Goal: Transaction & Acquisition: Purchase product/service

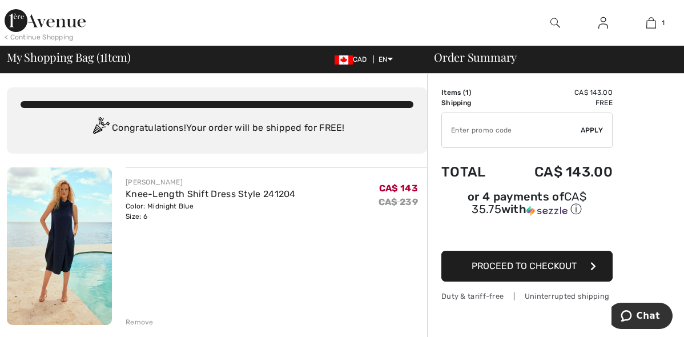
click at [523, 260] on span "Proceed to Checkout" at bounding box center [523, 265] width 105 height 11
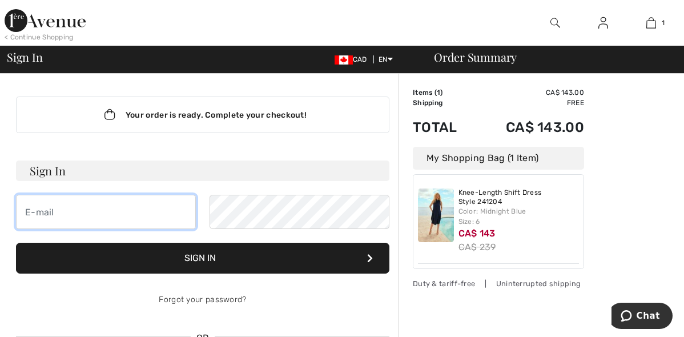
click at [29, 213] on input "email" at bounding box center [106, 212] width 180 height 34
type input "[PERSON_NAME][EMAIL_ADDRESS][DOMAIN_NAME]"
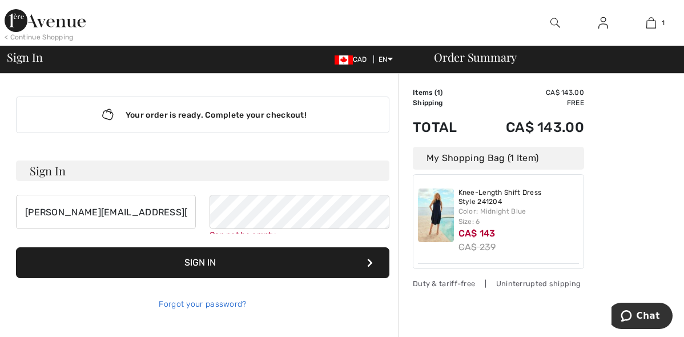
click at [216, 300] on link "Forgot your password?" at bounding box center [202, 304] width 87 height 10
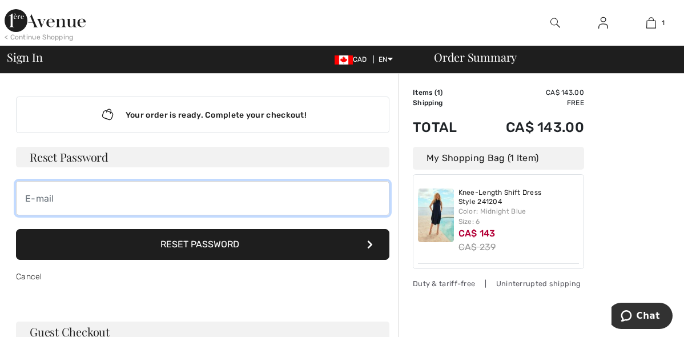
click at [95, 199] on input "email" at bounding box center [202, 198] width 373 height 34
click at [22, 197] on input "email" at bounding box center [202, 198] width 373 height 34
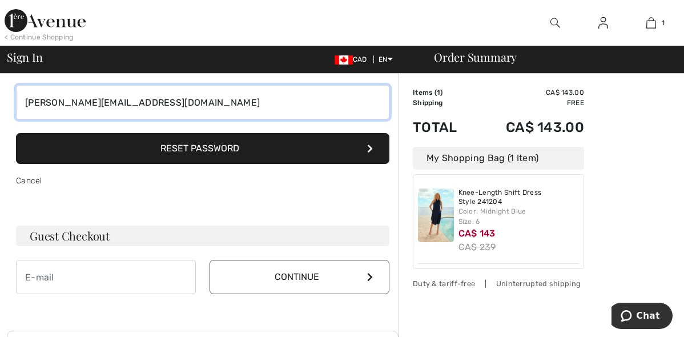
scroll to position [114, 0]
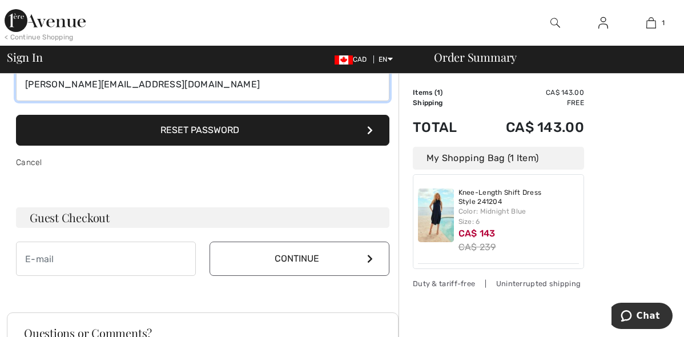
type input "[PERSON_NAME][EMAIL_ADDRESS][DOMAIN_NAME]"
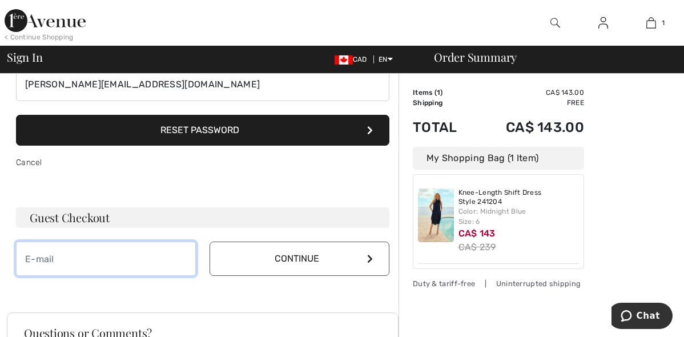
click at [26, 257] on input "email" at bounding box center [106, 258] width 180 height 34
type input "[PERSON_NAME][EMAIL_ADDRESS][DOMAIN_NAME]"
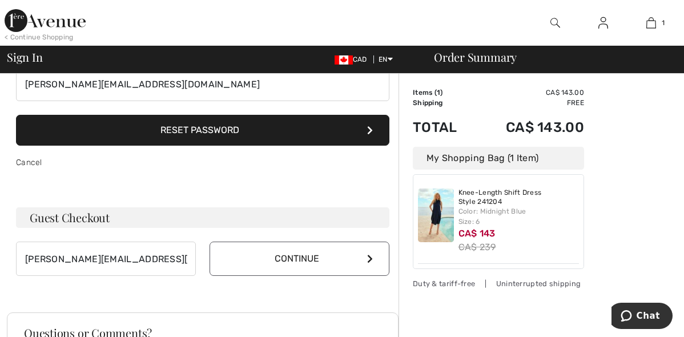
click at [301, 255] on button "Continue" at bounding box center [299, 258] width 180 height 34
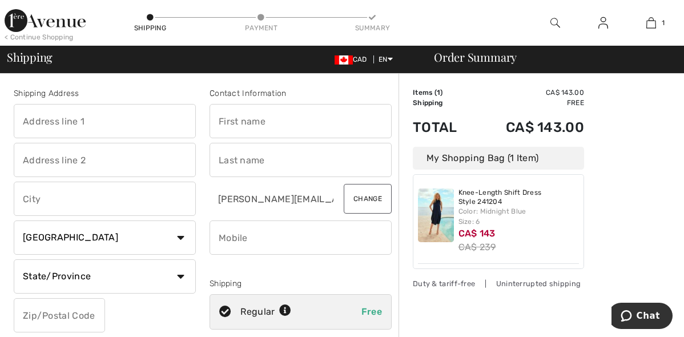
click at [220, 119] on input "text" at bounding box center [300, 121] width 182 height 34
type input "Heather"
type input "808 - 330 Queen Elizabeth Drive"
type input "330 Queen Elizabeth Driveway"
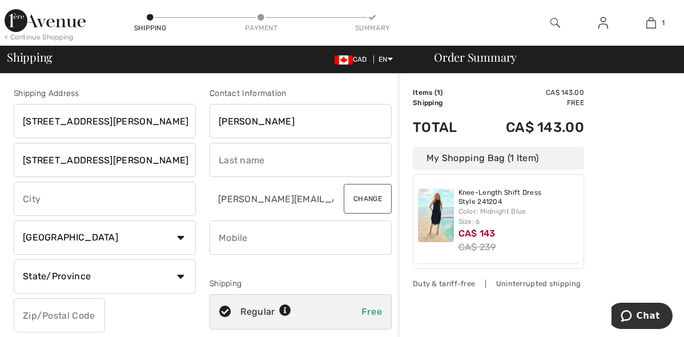
type input "Ottawa"
type input "K1S3M9"
type input "Martin"
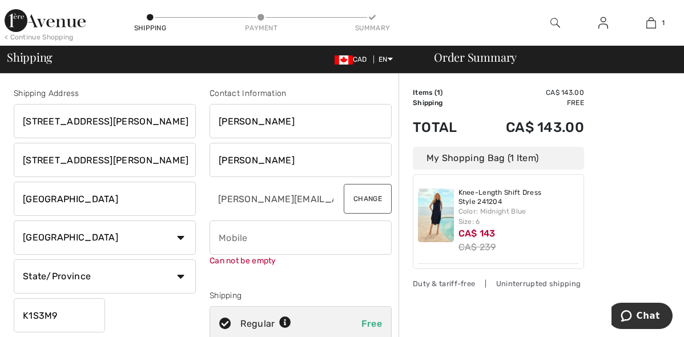
drag, startPoint x: 25, startPoint y: 159, endPoint x: 171, endPoint y: 158, distance: 146.7
click at [171, 158] on input "330 Queen Elizabeth Driveway" at bounding box center [105, 160] width 182 height 34
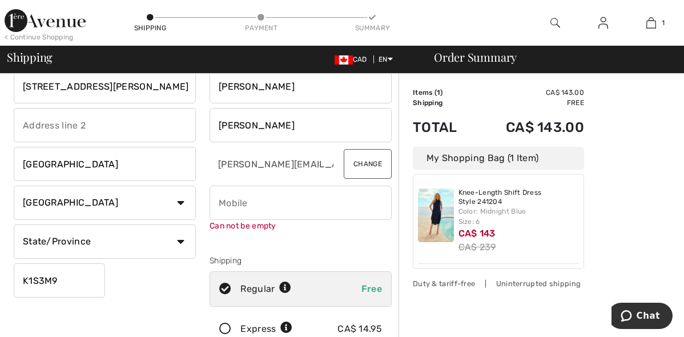
scroll to position [57, 0]
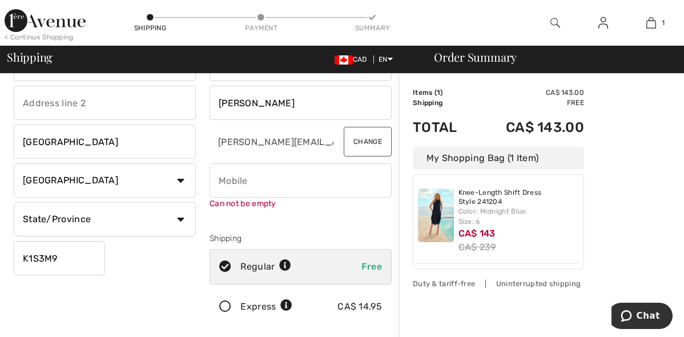
click at [181, 216] on select "State/Province Alberta British Columbia Manitoba New Brunswick Newfoundland and…" at bounding box center [105, 219] width 182 height 34
select select "ON"
click at [14, 202] on select "State/Province Alberta British Columbia Manitoba New Brunswick Newfoundland and…" at bounding box center [105, 219] width 182 height 34
click at [102, 287] on div "Shipping Address 808 - 330 Queen Elizabeth Drive Ottawa Country Canada United S…" at bounding box center [105, 179] width 196 height 298
click at [221, 182] on input "phone" at bounding box center [300, 180] width 182 height 34
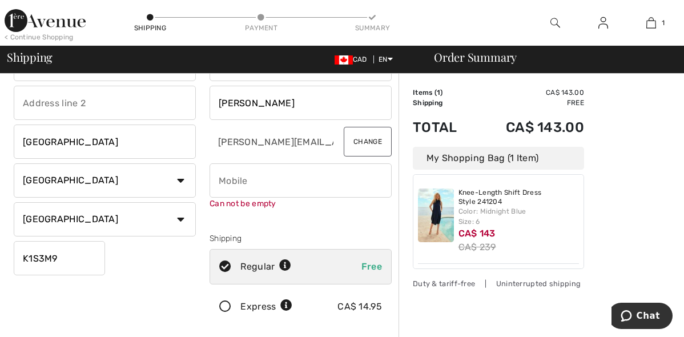
type input "6132349500"
type input "330 Queen Elizabeth Driveway"
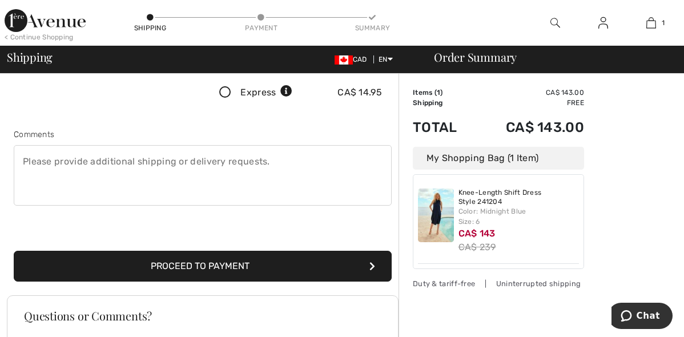
scroll to position [285, 0]
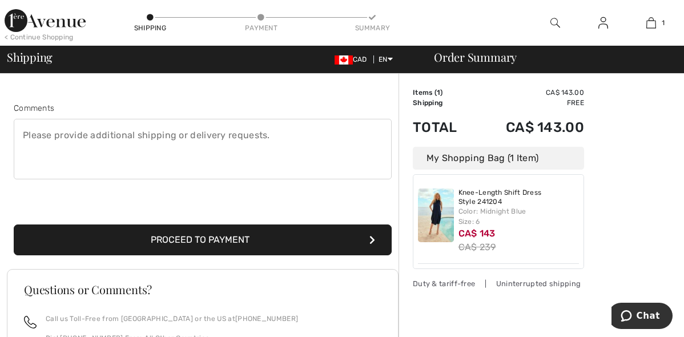
click at [211, 236] on button "Proceed to Payment" at bounding box center [203, 239] width 378 height 31
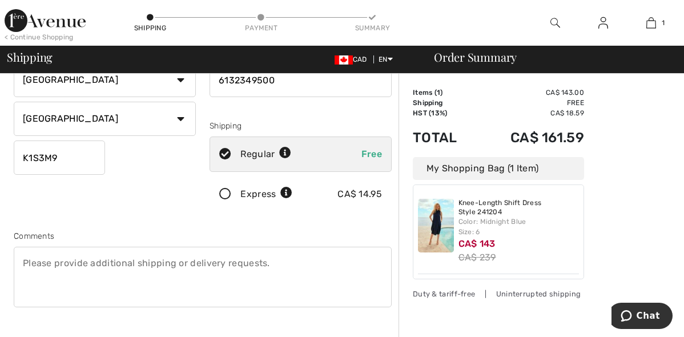
scroll to position [114, 0]
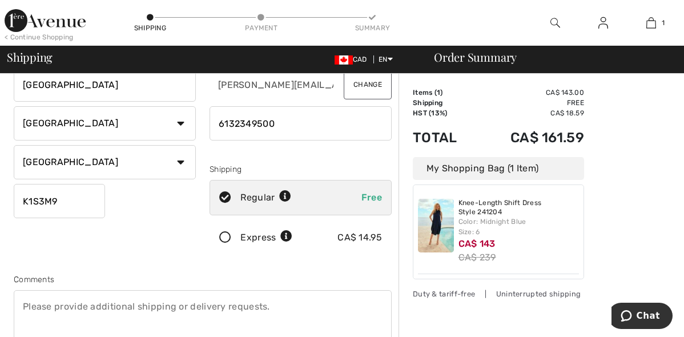
click at [223, 233] on icon at bounding box center [225, 238] width 30 height 12
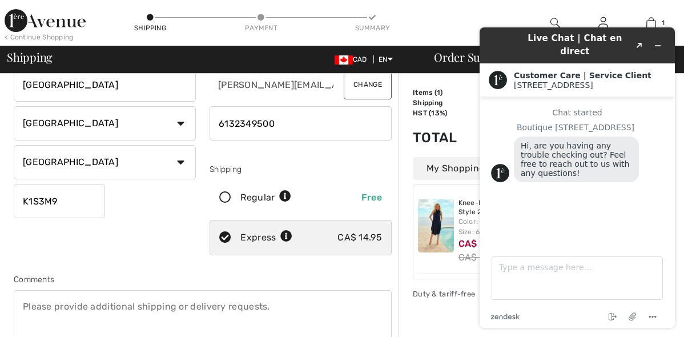
scroll to position [0, 0]
click at [223, 193] on icon at bounding box center [225, 198] width 30 height 12
radio input "true"
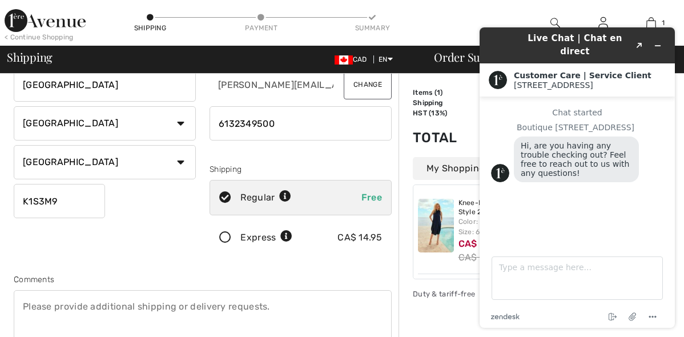
click at [466, 108] on td "HST (13%)" at bounding box center [445, 113] width 64 height 10
click at [612, 313] on icon "End chat" at bounding box center [613, 317] width 14 height 14
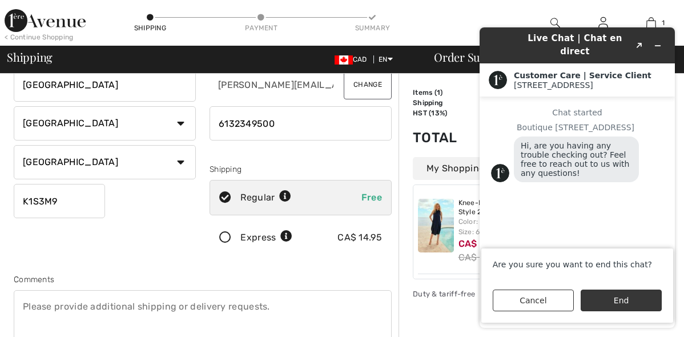
click at [618, 296] on button "End" at bounding box center [620, 300] width 81 height 22
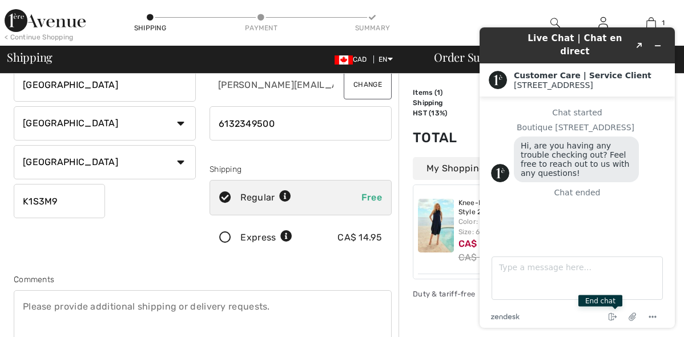
click at [588, 299] on div "End chat" at bounding box center [600, 300] width 44 height 11
click at [652, 38] on button "Minimize widget" at bounding box center [657, 46] width 18 height 16
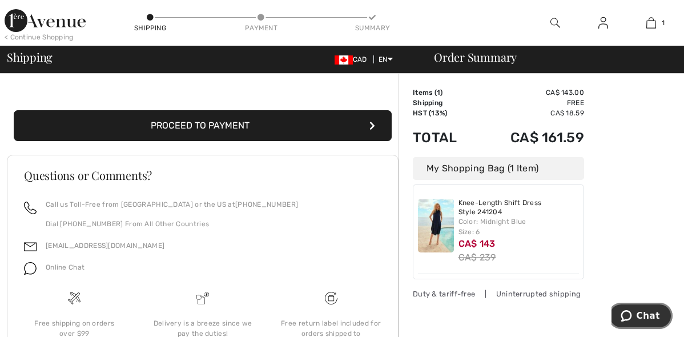
scroll to position [415, 0]
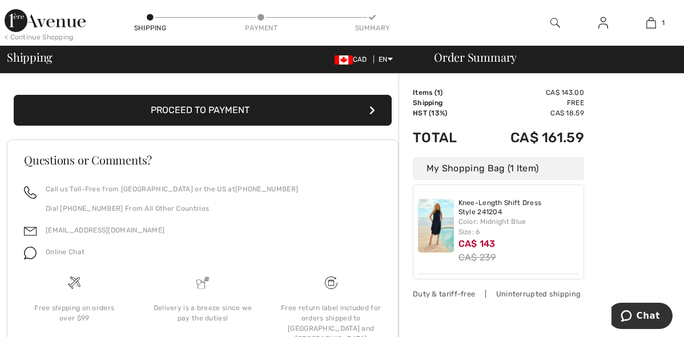
click at [369, 102] on button "Proceed to Payment" at bounding box center [203, 110] width 378 height 31
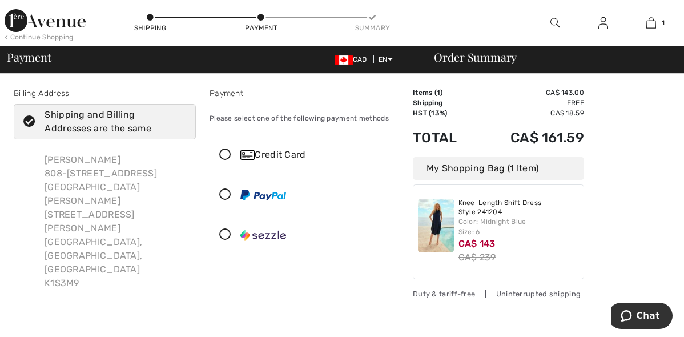
click at [224, 151] on icon at bounding box center [225, 155] width 30 height 12
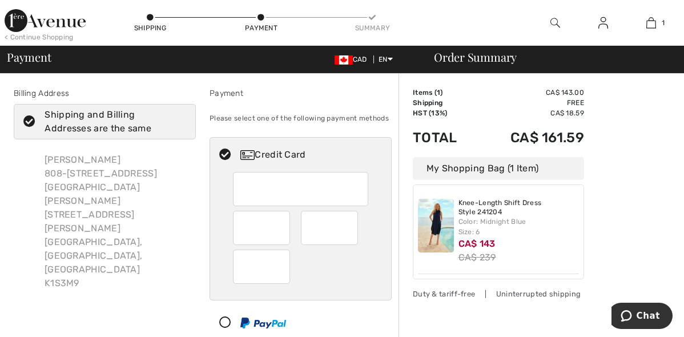
click at [49, 184] on div "[PERSON_NAME] 808-[STREET_ADDRESS][GEOGRAPHIC_DATA][PERSON_NAME][STREET_ADDRESS…" at bounding box center [115, 221] width 160 height 155
drag, startPoint x: 45, startPoint y: 185, endPoint x: 185, endPoint y: 187, distance: 140.4
click at [185, 187] on div "[PERSON_NAME] 808-[STREET_ADDRESS][GEOGRAPHIC_DATA][PERSON_NAME][STREET_ADDRESS…" at bounding box center [115, 221] width 160 height 155
drag, startPoint x: 185, startPoint y: 187, endPoint x: 43, endPoint y: 246, distance: 153.8
click at [43, 246] on div "Billing Address Shipping and Billing Addresses are the same [PERSON_NAME] [STRE…" at bounding box center [105, 235] width 196 height 297
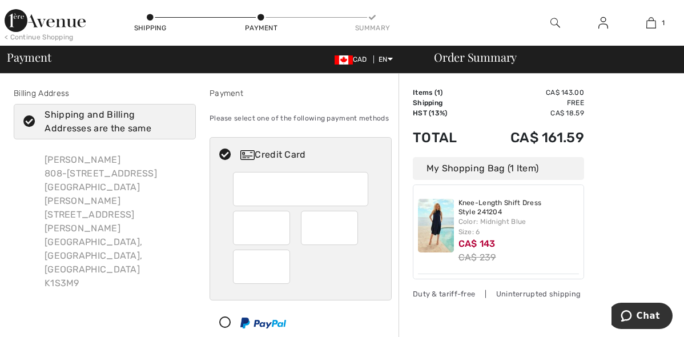
click at [15, 34] on div "< Continue Shopping" at bounding box center [39, 37] width 69 height 10
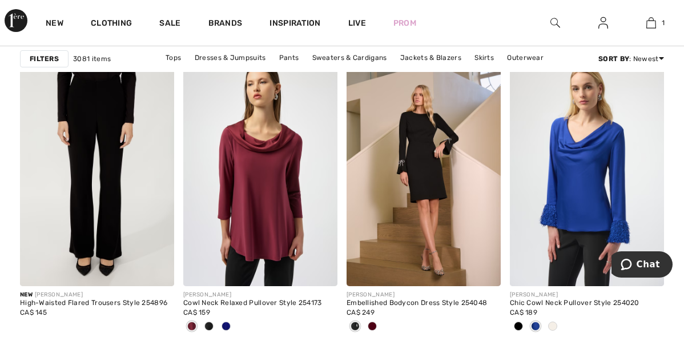
scroll to position [4337, 0]
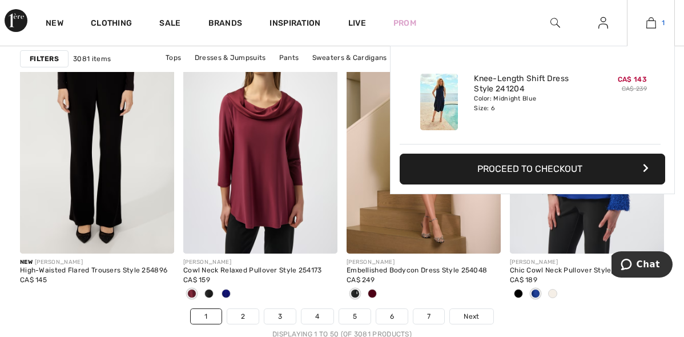
click at [649, 21] on img at bounding box center [651, 23] width 10 height 14
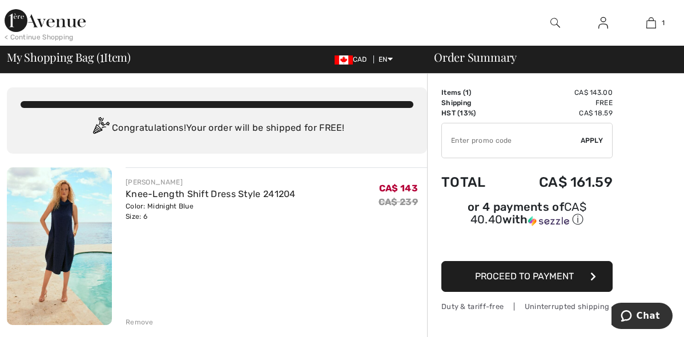
click at [512, 271] on span "Proceed to Payment" at bounding box center [524, 276] width 99 height 11
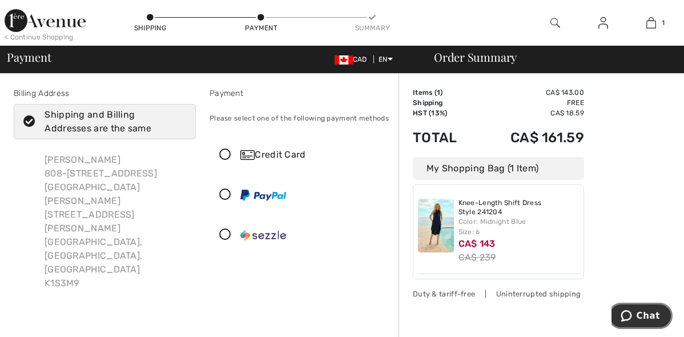
click at [646, 311] on span "Chat" at bounding box center [647, 315] width 23 height 10
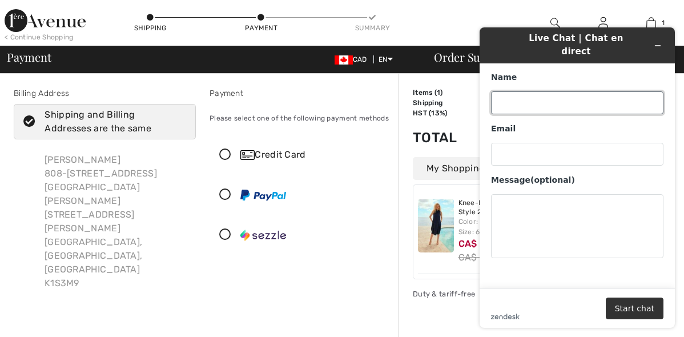
click at [530, 91] on input "Name" at bounding box center [577, 102] width 172 height 23
type input "Heather M Martin"
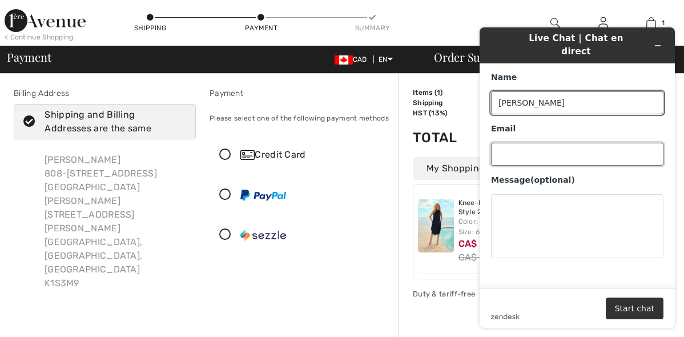
click at [513, 147] on input "Email" at bounding box center [577, 154] width 172 height 23
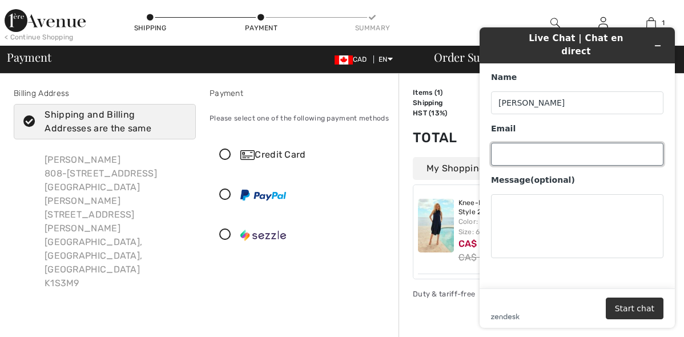
type input "heather-martin@sympatico.ca"
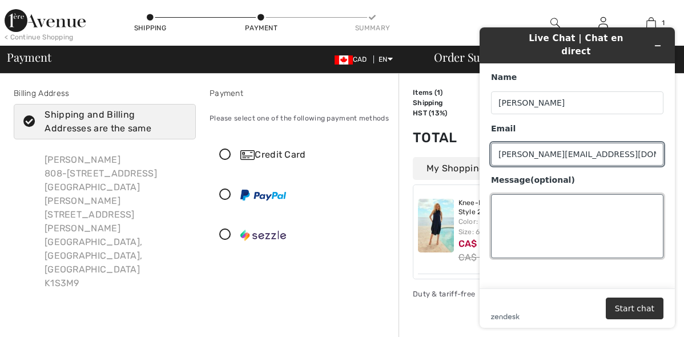
click at [503, 194] on textarea "Message (optional)" at bounding box center [577, 226] width 172 height 64
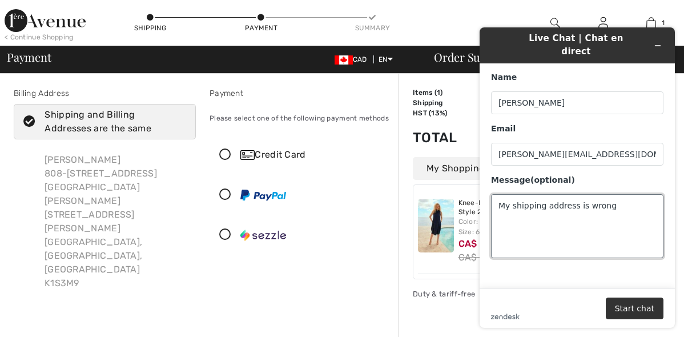
click at [602, 194] on textarea "My shipping address is wrong" at bounding box center [577, 226] width 172 height 64
click at [543, 196] on textarea "My shipping address is wrong. It should read" at bounding box center [577, 226] width 172 height 64
click at [541, 205] on textarea "My shipping and billing address is wrong. It should read" at bounding box center [577, 226] width 172 height 64
click at [518, 223] on textarea "My shipping and billing address is wrong. It should read: Heather Martin 808-" at bounding box center [577, 226] width 172 height 64
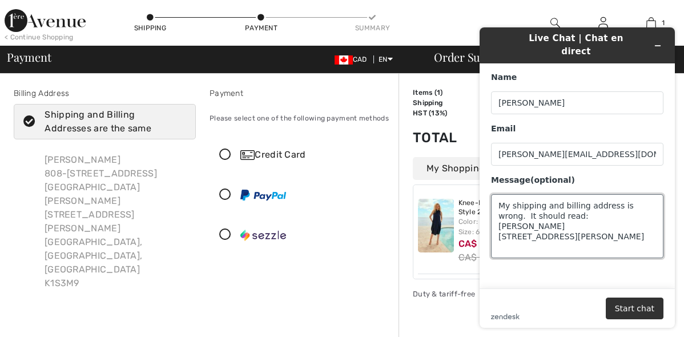
scroll to position [5, 0]
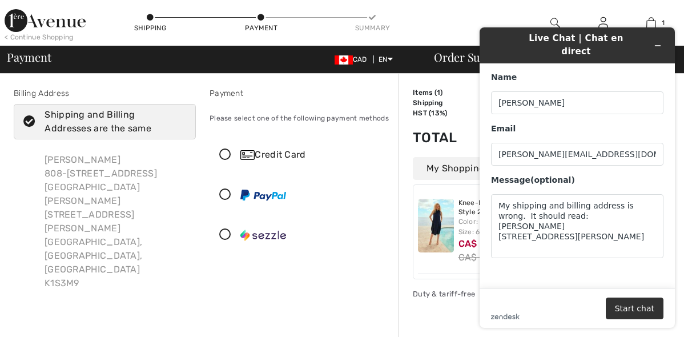
click at [538, 252] on main "Name Heather M Martin Email heather-martin@sympatico.ca Message (optional) My s…" at bounding box center [578, 175] width 187 height 225
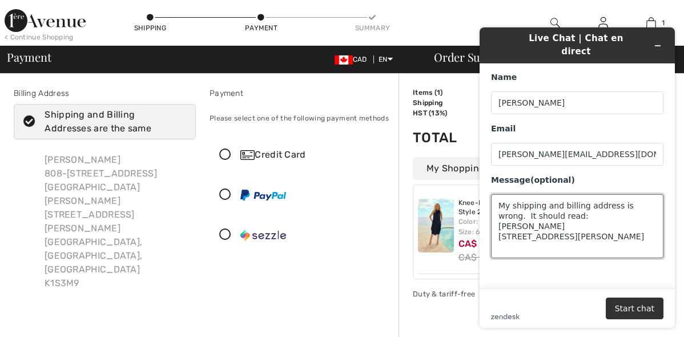
click at [582, 232] on textarea "My shipping and billing address is wrong. It should read: Heather Martin 808-33…" at bounding box center [577, 226] width 172 height 64
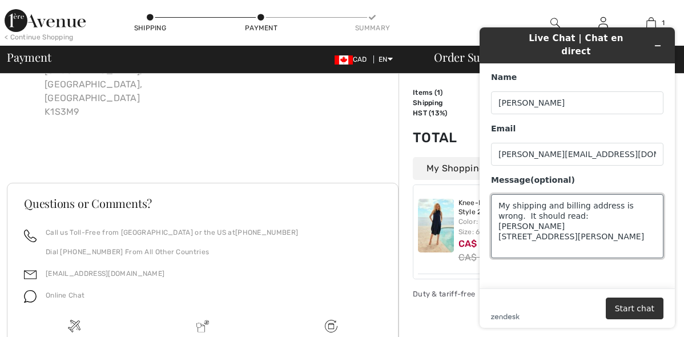
scroll to position [21, 0]
drag, startPoint x: 498, startPoint y: 194, endPoint x: 615, endPoint y: 260, distance: 133.6
click at [615, 260] on main "Name Heather M Martin Email heather-martin@sympatico.ca Message (optional) My s…" at bounding box center [578, 175] width 187 height 225
type textarea "My shipping and billing address is wrong. It should read: Heather Martin 808-33…"
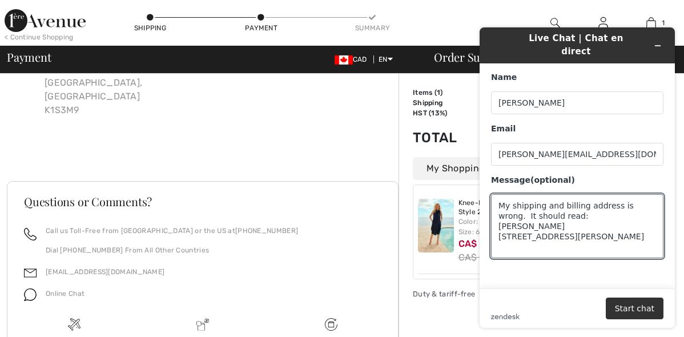
click at [28, 288] on img at bounding box center [30, 294] width 13 height 13
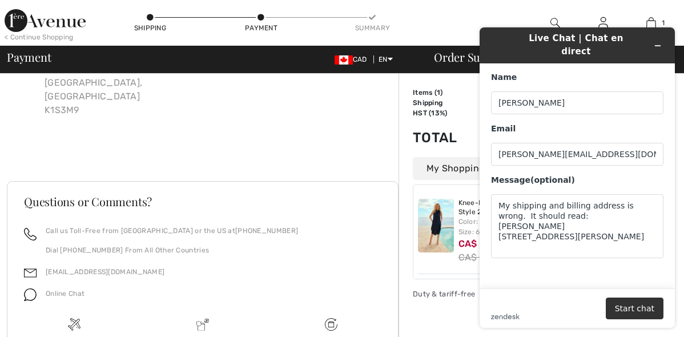
click at [32, 288] on img at bounding box center [30, 294] width 13 height 13
click at [627, 306] on button "Start chat" at bounding box center [635, 308] width 58 height 22
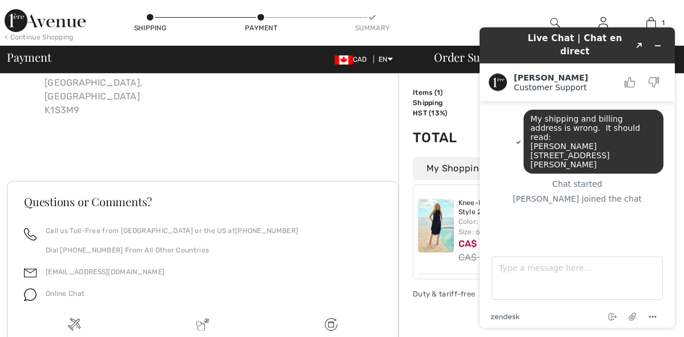
drag, startPoint x: 530, startPoint y: 108, endPoint x: 623, endPoint y: 159, distance: 105.7
click at [623, 159] on div "My shipping and billing address is wrong. It should read: [PERSON_NAME] [STREET…" at bounding box center [593, 142] width 140 height 64
copy span "My shipping and billing address is wrong. It should read: [PERSON_NAME] [STREET…"
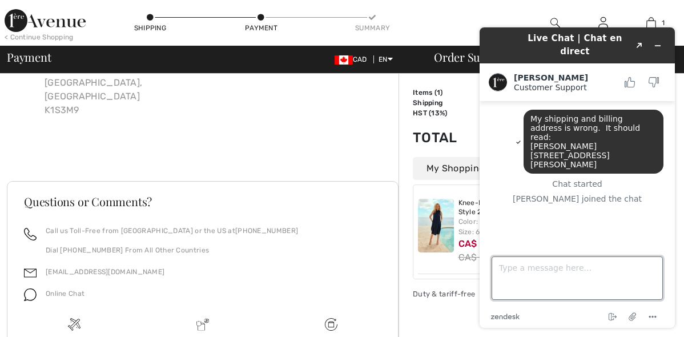
click at [497, 268] on textarea "Type a message here..." at bounding box center [576, 277] width 171 height 43
paste textarea "My shipping and billing address is wrong. It should read: [PERSON_NAME] [STREET…"
type textarea "My shipping and billing address is wrong. It should read: [PERSON_NAME] [STREET…"
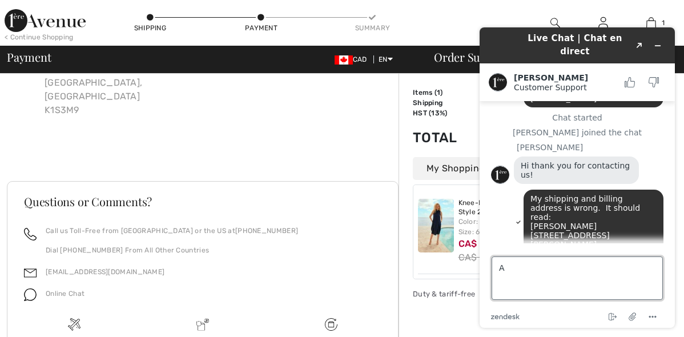
scroll to position [116, 0]
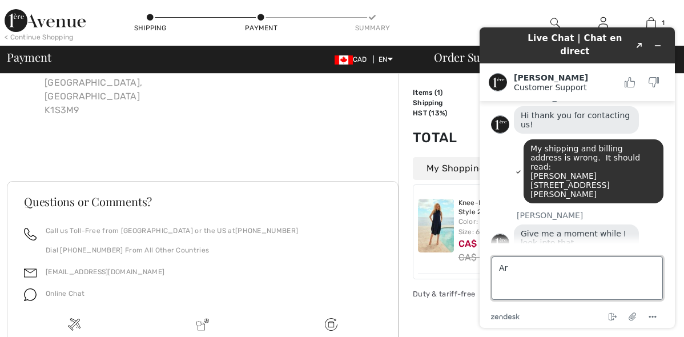
type textarea "A"
type textarea "Thank You"
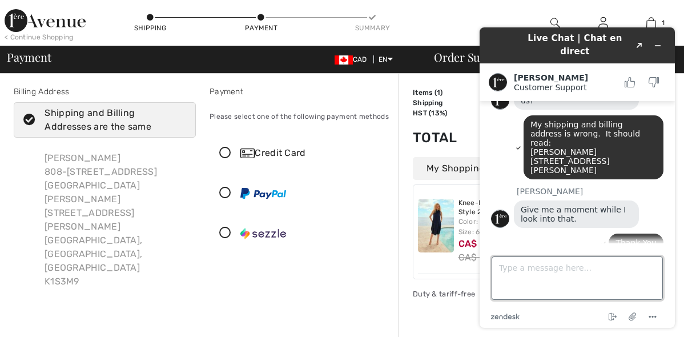
scroll to position [181, 0]
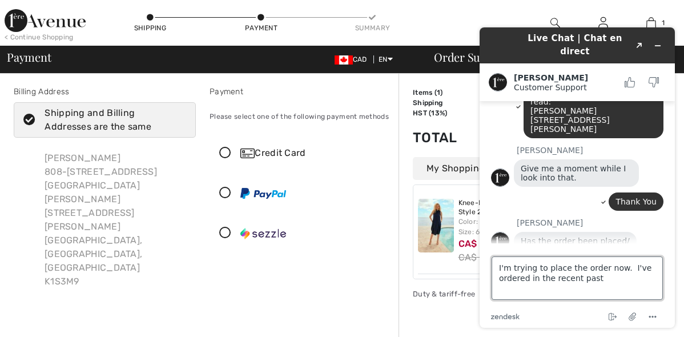
type textarea "I'm trying to place the order now. I've ordered in the recent past."
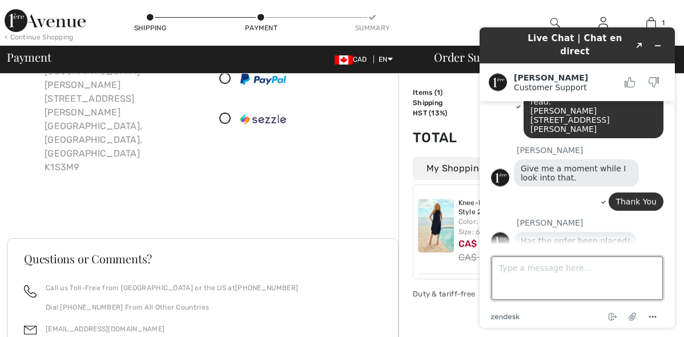
scroll to position [215, 0]
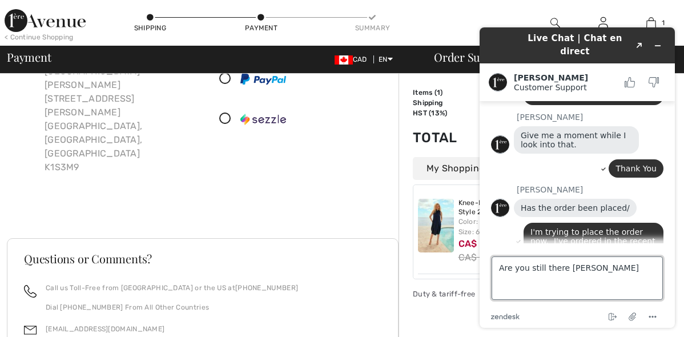
type textarea "Are you still there Amanda?"
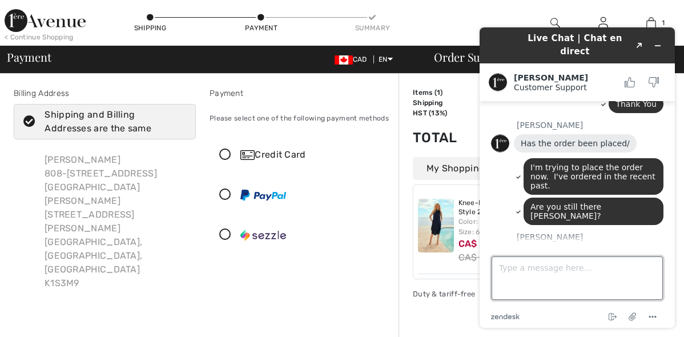
scroll to position [316, 0]
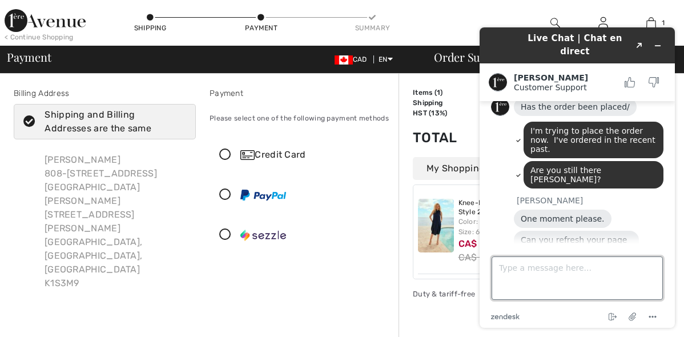
click at [498, 271] on textarea "Type a message here..." at bounding box center [576, 277] width 171 height 43
type textarea "Sorry, how do I do that?"
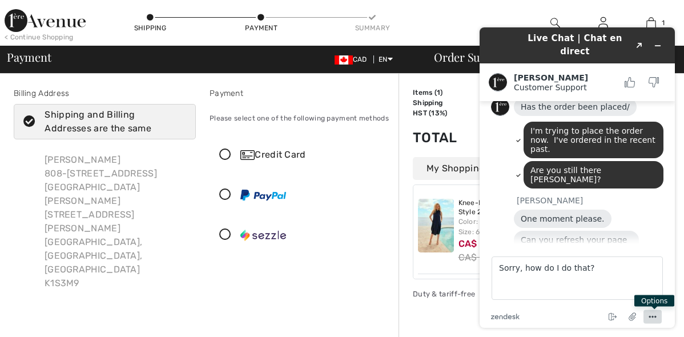
click at [651, 313] on icon "Menu" at bounding box center [652, 317] width 14 height 14
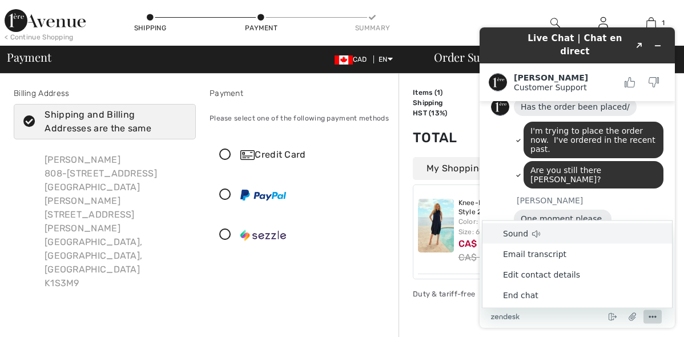
click at [253, 313] on div "Proceed to Summary Complete Your Order with PayPal Proceed to Summary Complete …" at bounding box center [203, 326] width 392 height 27
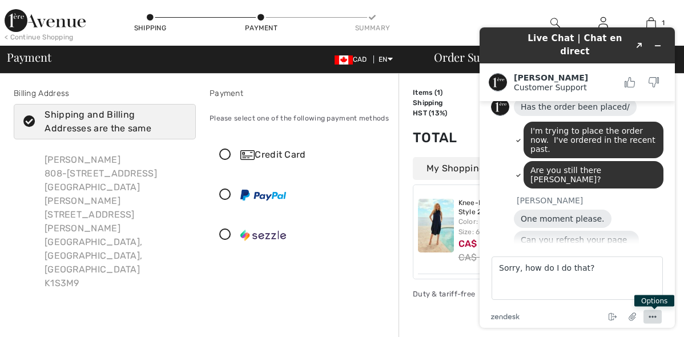
click at [643, 310] on button "Menu" at bounding box center [652, 317] width 18 height 14
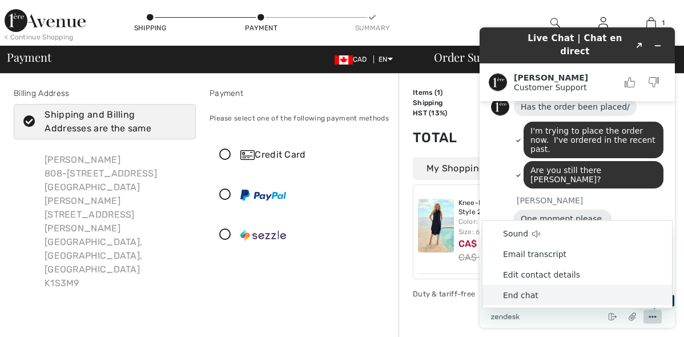
click at [653, 316] on icon "Menu" at bounding box center [652, 317] width 14 height 14
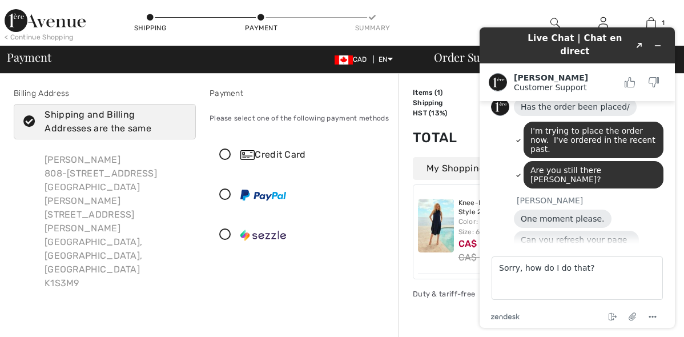
click at [369, 200] on div at bounding box center [296, 194] width 172 height 34
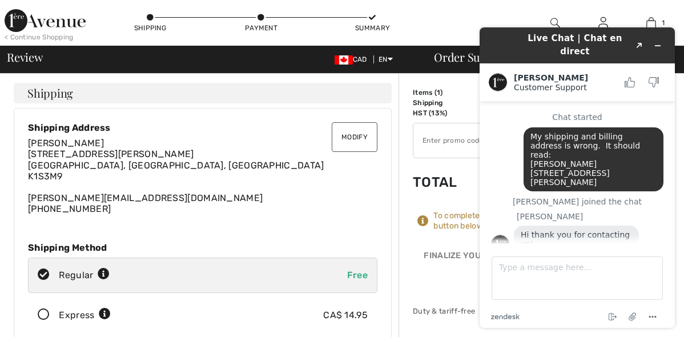
scroll to position [318, 0]
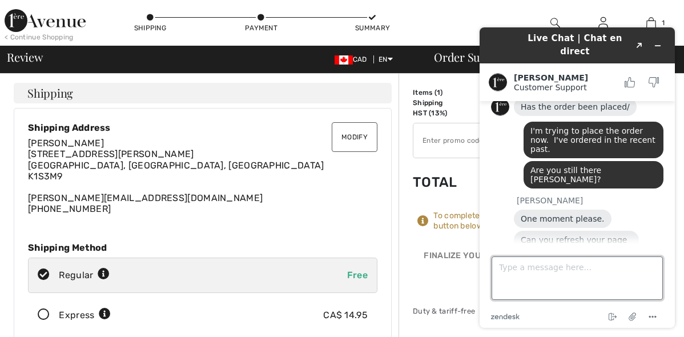
click at [496, 264] on textarea "Type a message here..." at bounding box center [576, 277] width 171 height 43
click at [587, 269] on textarea "Yes the address" at bounding box center [576, 277] width 171 height 43
type textarea "Yes the address is"
click at [588, 266] on textarea "Yes the address is" at bounding box center [576, 277] width 171 height 43
click at [590, 270] on textarea "Yes the address is" at bounding box center [576, 277] width 171 height 43
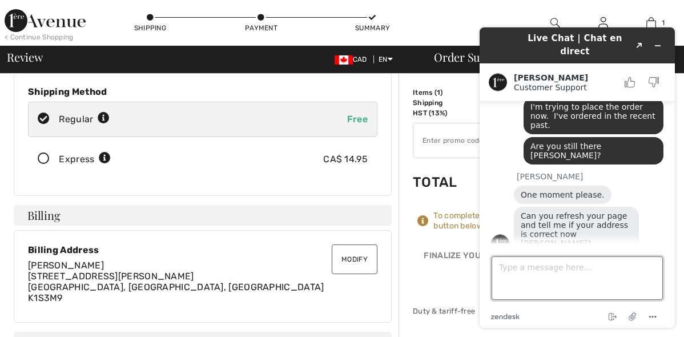
scroll to position [171, 0]
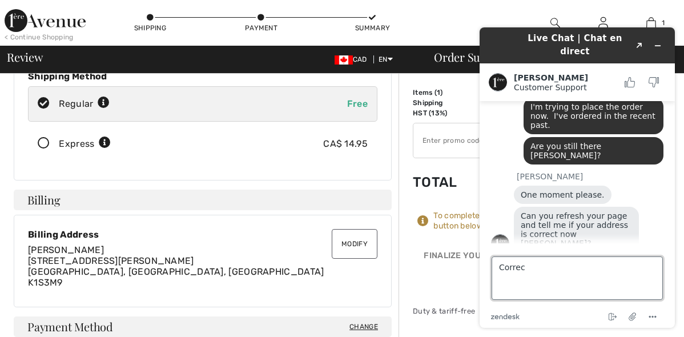
type textarea "Correct"
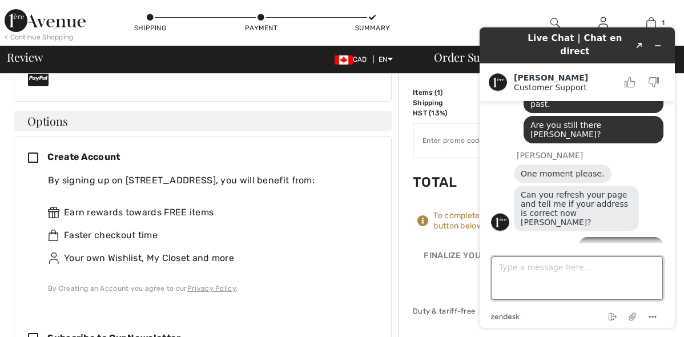
scroll to position [514, 0]
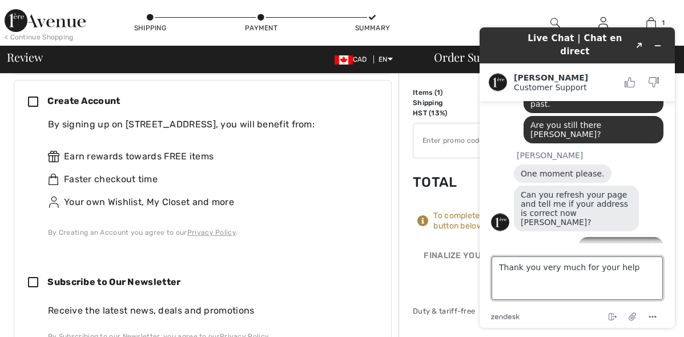
type textarea "Thank you very much for your help."
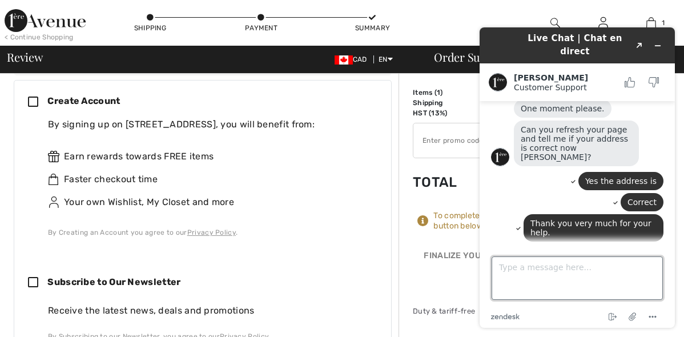
scroll to position [456, 0]
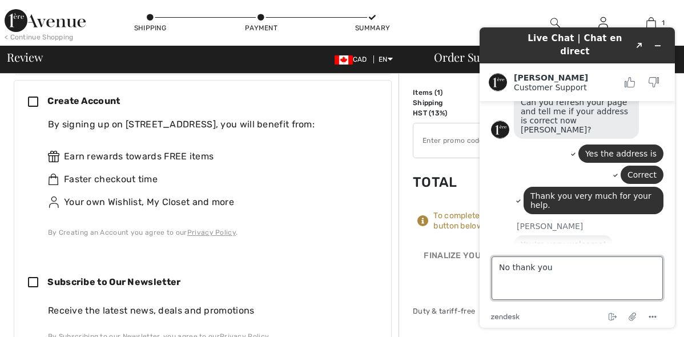
type textarea "No thank you."
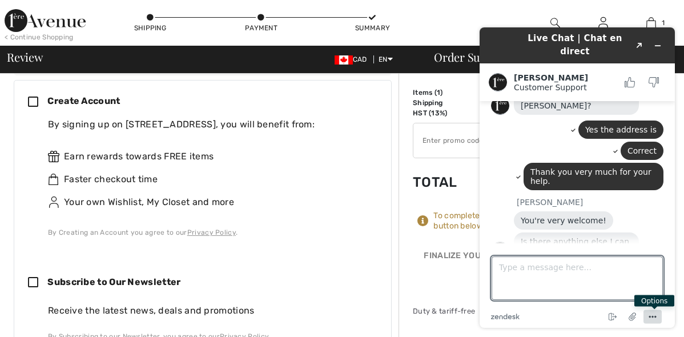
click at [653, 314] on icon "Menu" at bounding box center [652, 317] width 14 height 14
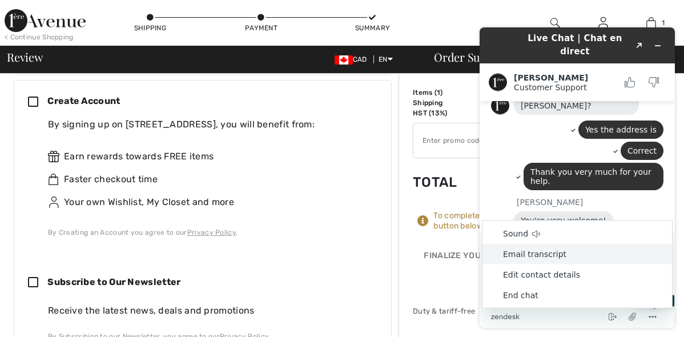
click at [534, 252] on li "Email transcript" at bounding box center [576, 254] width 189 height 21
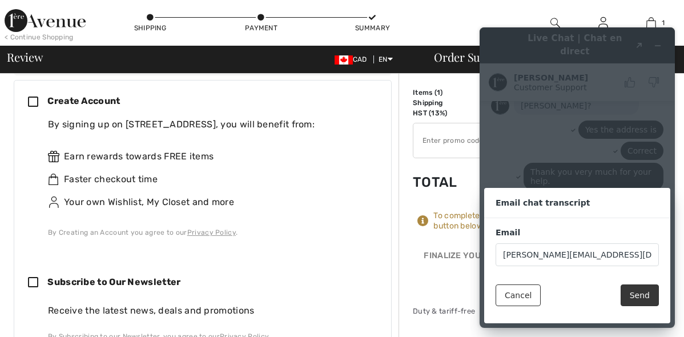
click at [641, 292] on button "Send" at bounding box center [639, 295] width 38 height 22
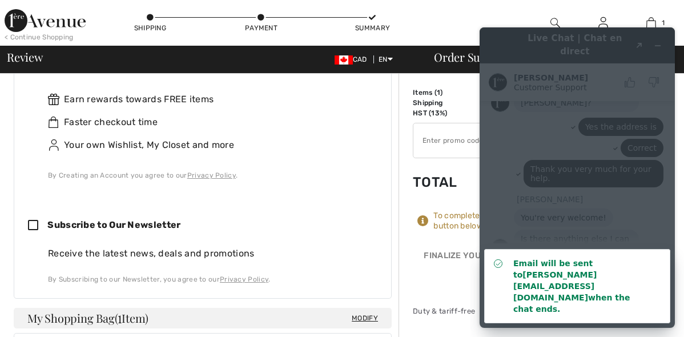
scroll to position [520, 0]
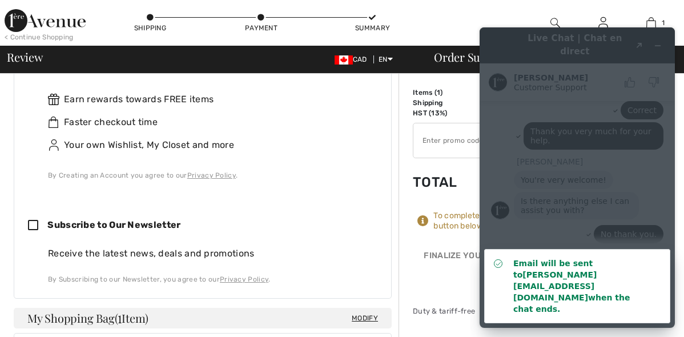
click at [514, 286] on div "Email will be sent to [PERSON_NAME][EMAIL_ADDRESS][DOMAIN_NAME] when the chat e…" at bounding box center [581, 285] width 136 height 57
click at [513, 286] on div "Email will be sent to [PERSON_NAME][EMAIL_ADDRESS][DOMAIN_NAME] when the chat e…" at bounding box center [581, 285] width 136 height 57
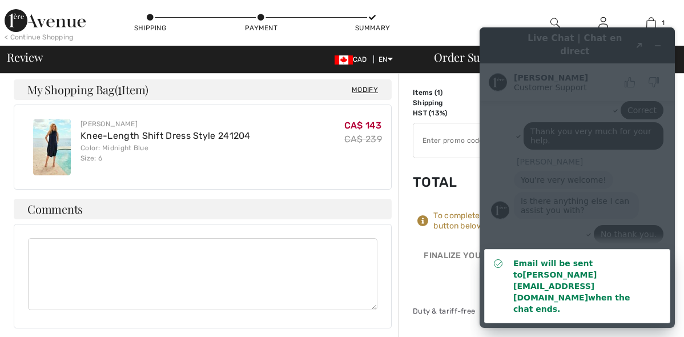
scroll to position [685, 0]
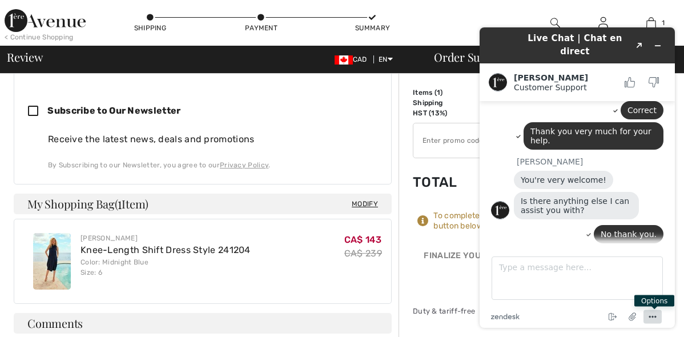
click at [651, 314] on icon "Menu" at bounding box center [652, 317] width 14 height 14
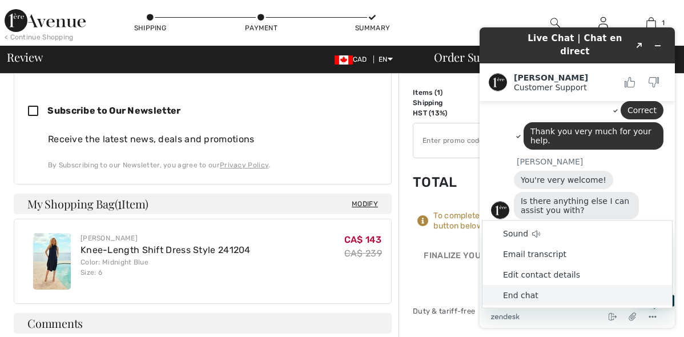
click at [520, 292] on li "End chat" at bounding box center [576, 295] width 189 height 21
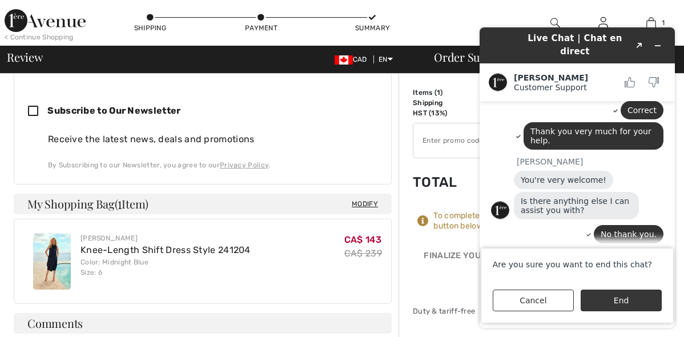
click at [614, 297] on button "End" at bounding box center [620, 300] width 81 height 22
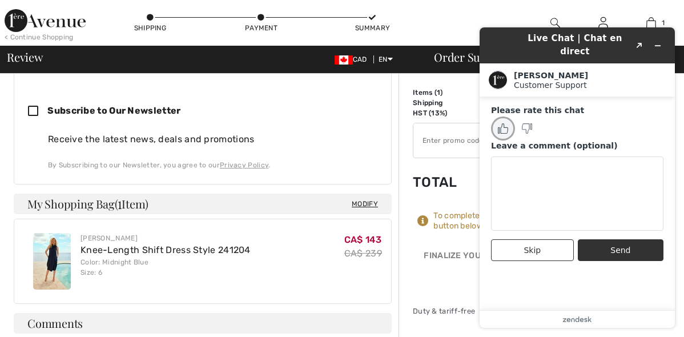
click at [504, 124] on icon "Rate this chat as good" at bounding box center [504, 129] width 7 height 10
click at [620, 239] on button "Send" at bounding box center [621, 250] width 86 height 22
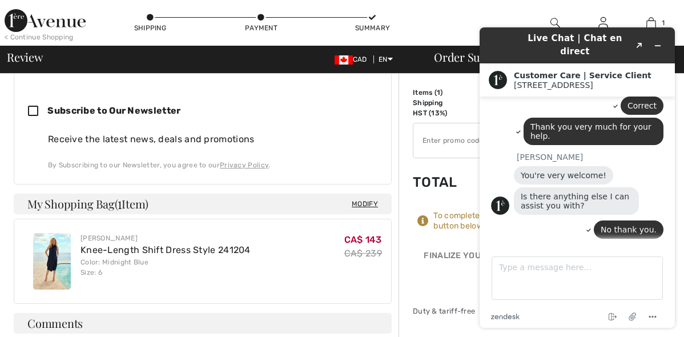
scroll to position [549, 0]
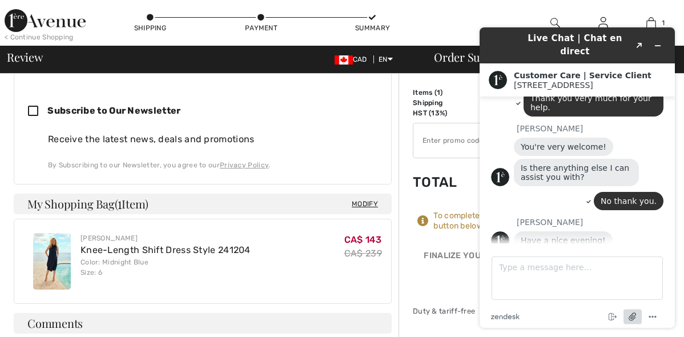
click at [632, 314] on icon "Attach file" at bounding box center [632, 316] width 9 height 9
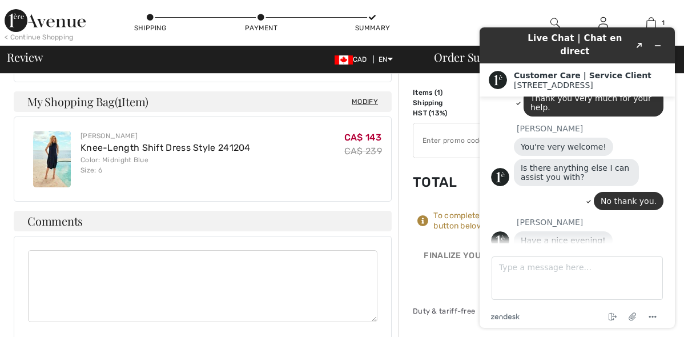
scroll to position [799, 0]
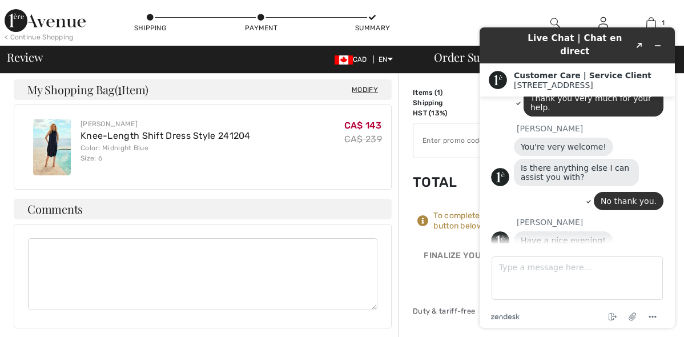
click at [475, 176] on div "Live Chat | Chat en direct Created with Sketch. Customer Care | Service Client …" at bounding box center [576, 177] width 213 height 318
click at [477, 167] on div "Live Chat | Chat en direct Created with Sketch. Customer Care | Service Client …" at bounding box center [576, 177] width 213 height 318
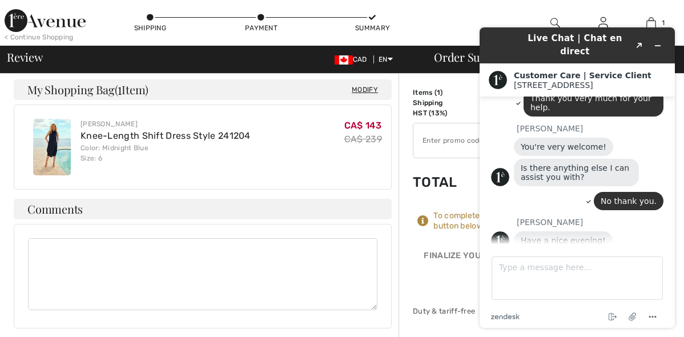
click at [472, 169] on div "Live Chat | Chat en direct Created with Sketch. Customer Care | Service Client …" at bounding box center [576, 177] width 213 height 318
click at [468, 169] on td "Total" at bounding box center [445, 182] width 64 height 39
click at [639, 38] on button "Created with Sketch." at bounding box center [639, 46] width 18 height 16
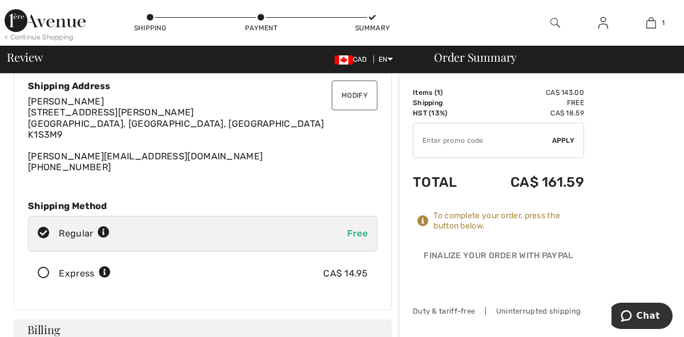
scroll to position [57, 0]
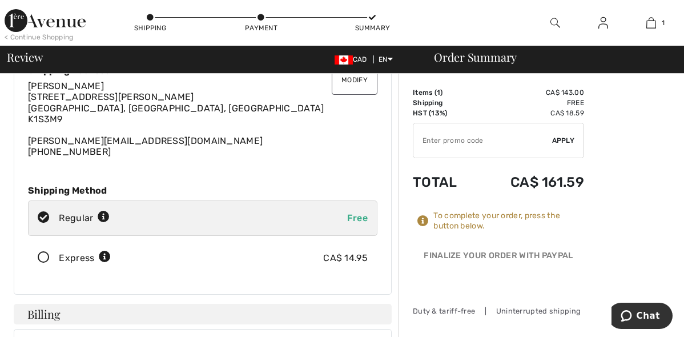
click at [44, 263] on icon at bounding box center [44, 258] width 30 height 12
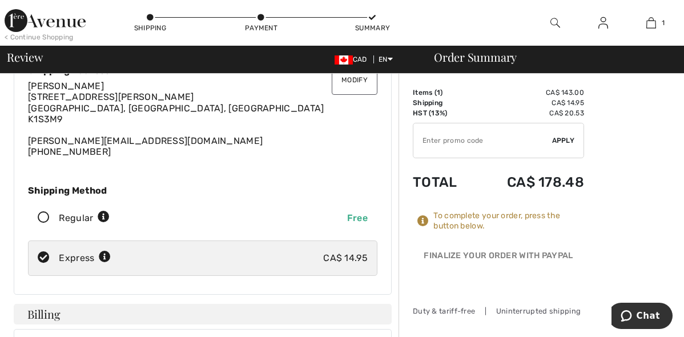
click at [0, 0] on button "Change" at bounding box center [0, 0] width 0 height 0
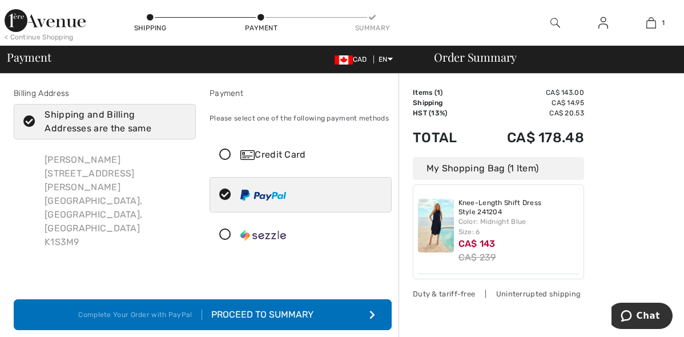
click at [225, 154] on icon at bounding box center [225, 155] width 30 height 12
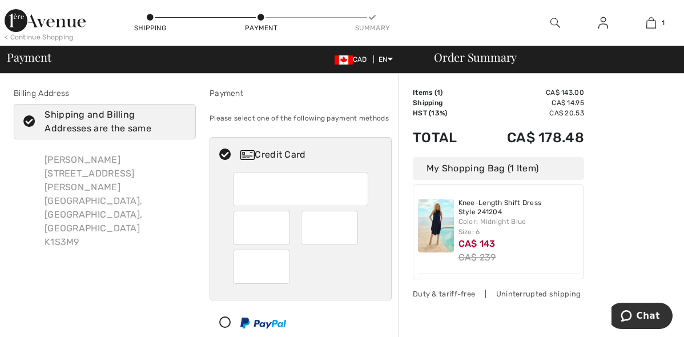
click at [143, 247] on div "Billing Address Shipping and Billing Addresses are the same [PERSON_NAME] [STRE…" at bounding box center [105, 235] width 196 height 297
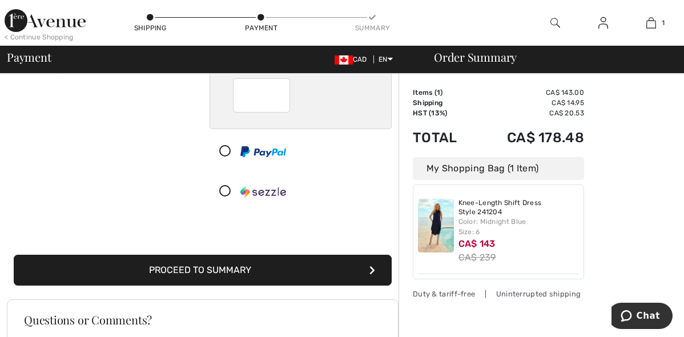
scroll to position [228, 0]
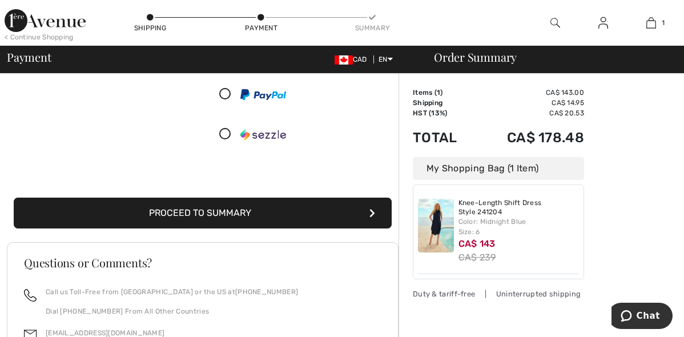
click at [237, 208] on button "Proceed to Summary" at bounding box center [203, 212] width 378 height 31
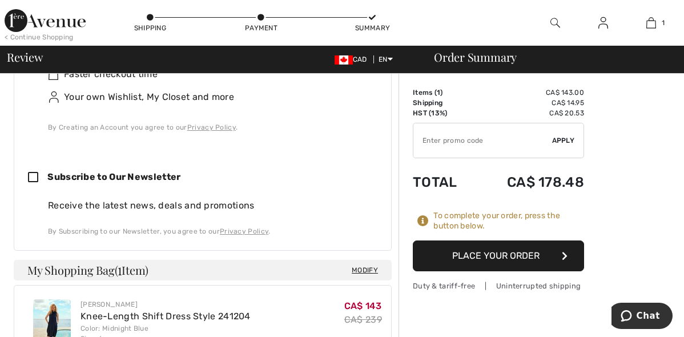
scroll to position [628, 0]
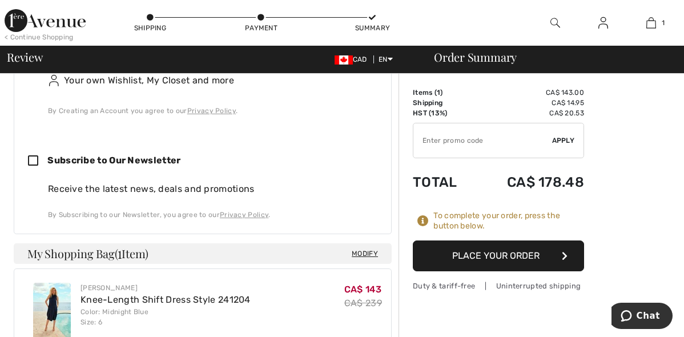
click at [497, 251] on button "Place Your Order" at bounding box center [498, 255] width 171 height 31
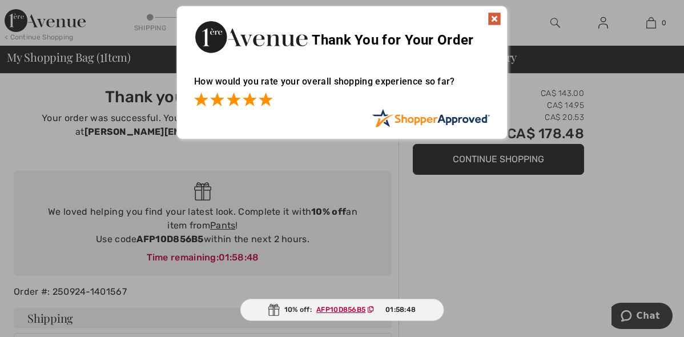
click at [262, 96] on span at bounding box center [266, 99] width 14 height 14
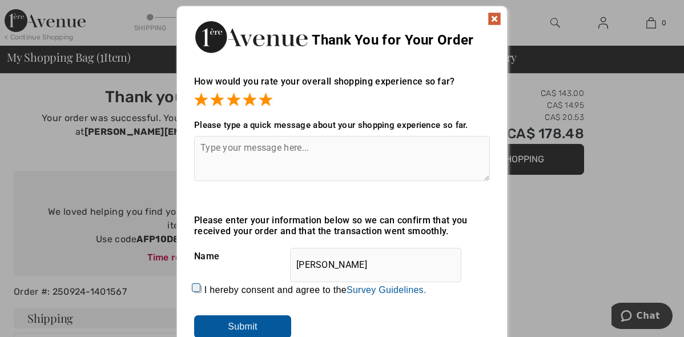
click at [237, 327] on input "Submit" at bounding box center [242, 326] width 97 height 23
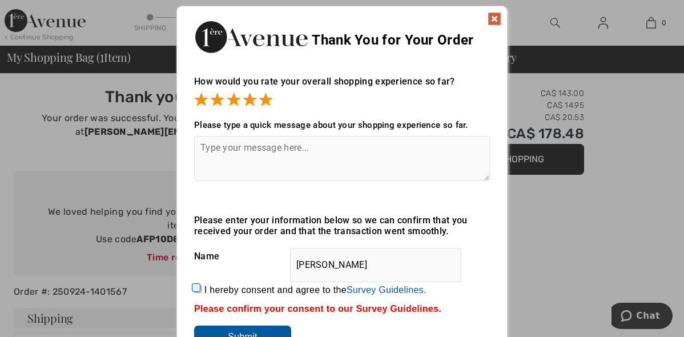
click at [495, 15] on img at bounding box center [494, 19] width 14 height 14
